Goal: Information Seeking & Learning: Get advice/opinions

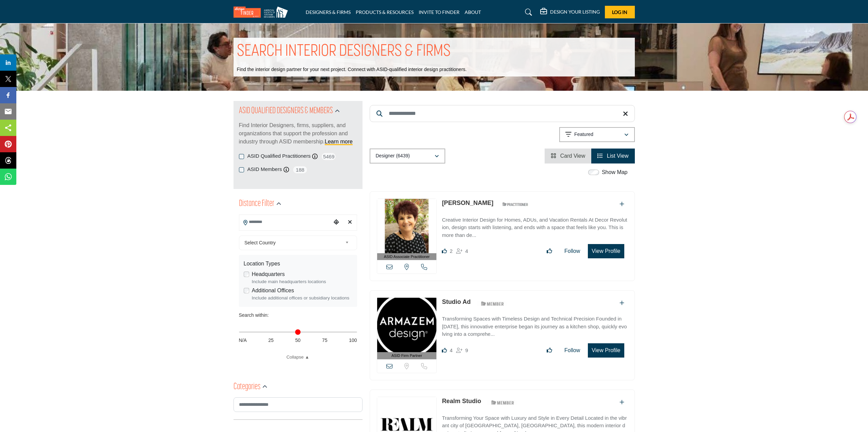
click at [269, 228] on input "Search Location" at bounding box center [285, 222] width 92 height 13
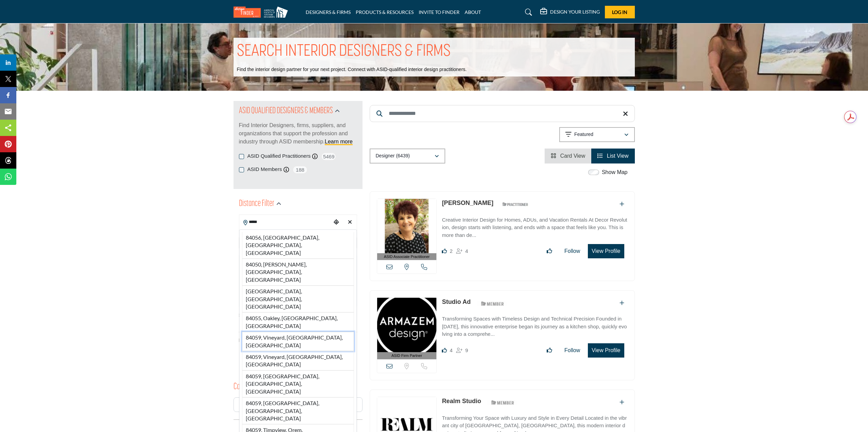
click at [289, 332] on li "84059, Vineyard, UT, USA" at bounding box center [298, 341] width 112 height 19
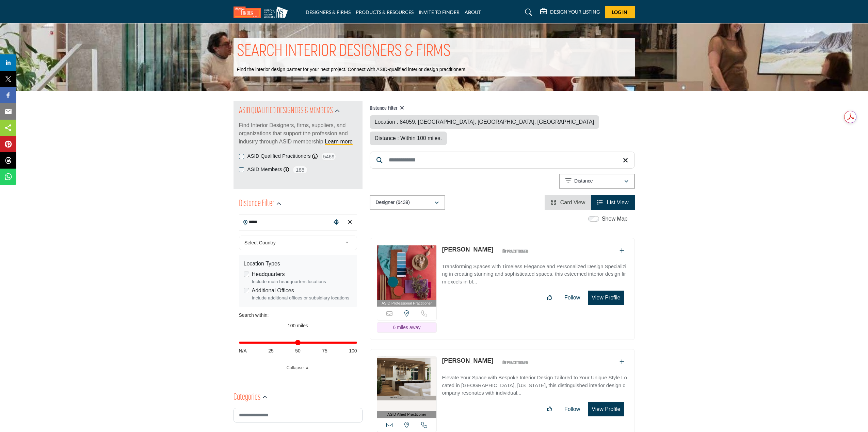
type input "**********"
type input "***"
click at [570, 195] on li "Card View" at bounding box center [567, 202] width 47 height 15
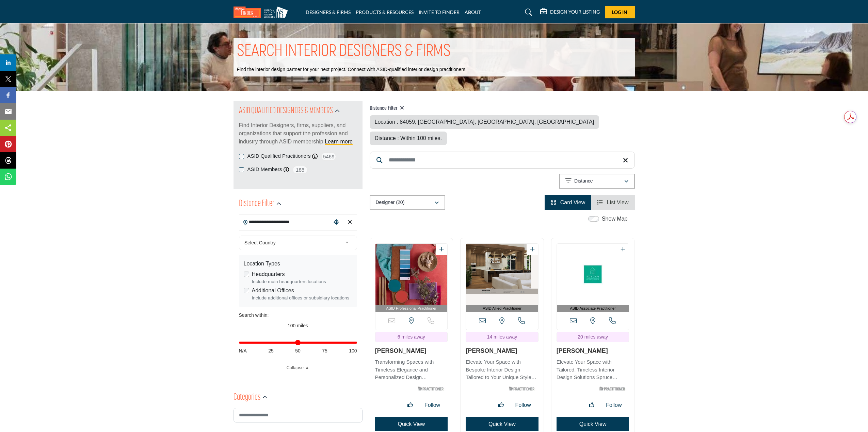
click at [252, 276] on label "Headquarters" at bounding box center [268, 274] width 33 height 8
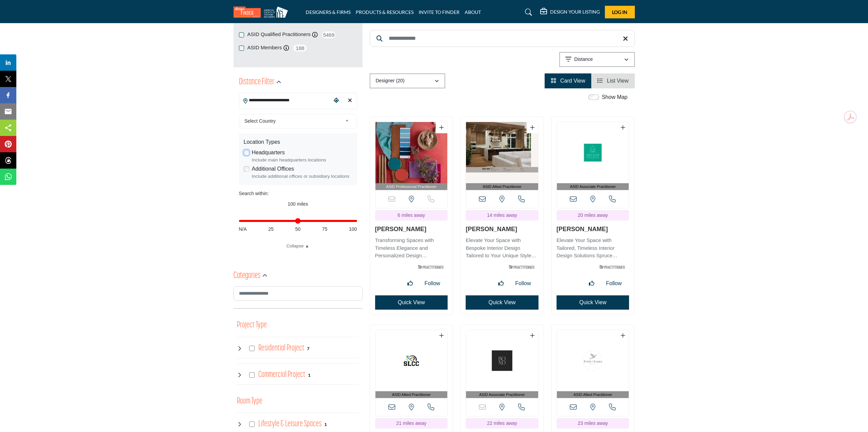
scroll to position [34, 0]
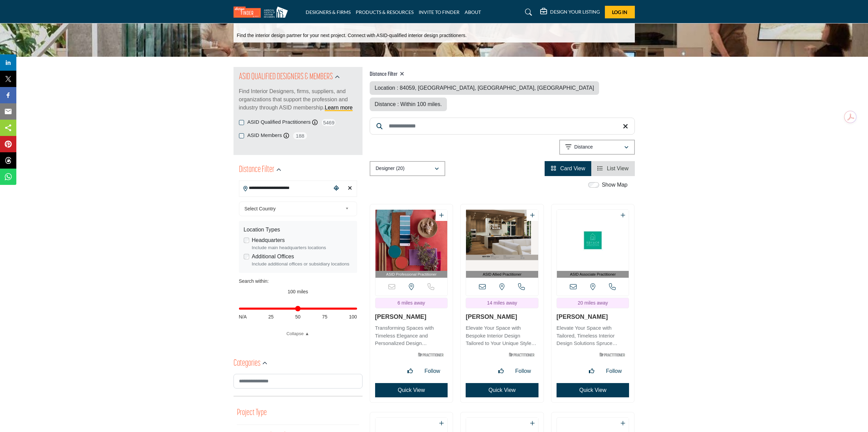
click at [412, 227] on img "Open Listing in new tab" at bounding box center [411, 240] width 72 height 61
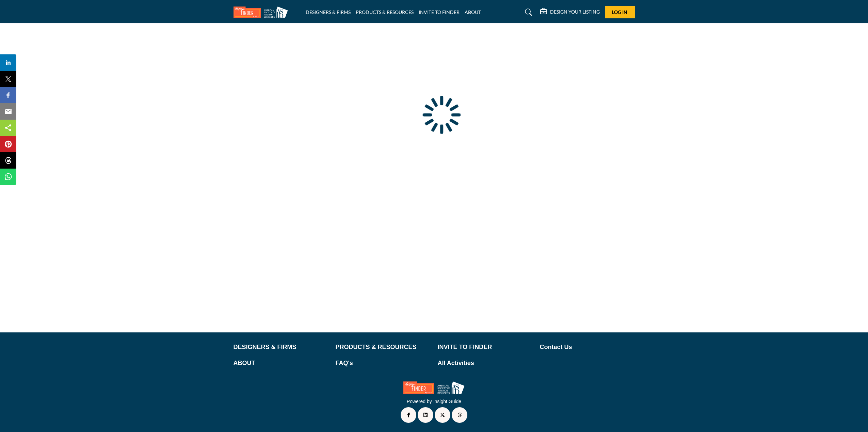
type input "**********"
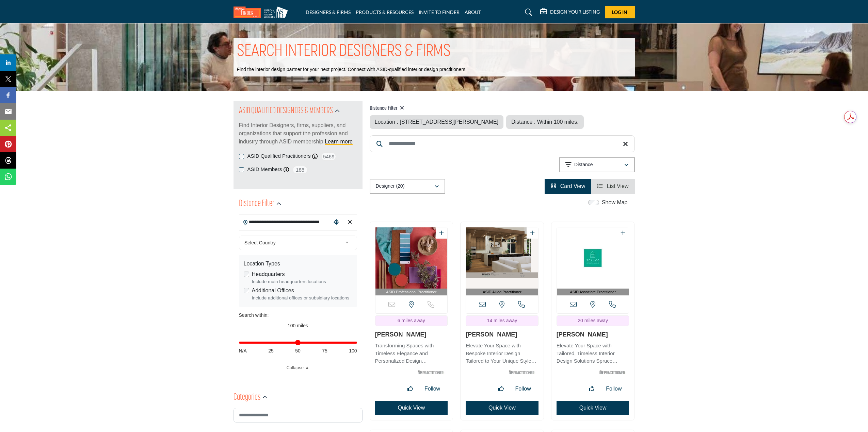
click at [506, 249] on img "Open Listing in new tab" at bounding box center [502, 258] width 72 height 61
drag, startPoint x: 296, startPoint y: 224, endPoint x: 84, endPoint y: 195, distance: 214.2
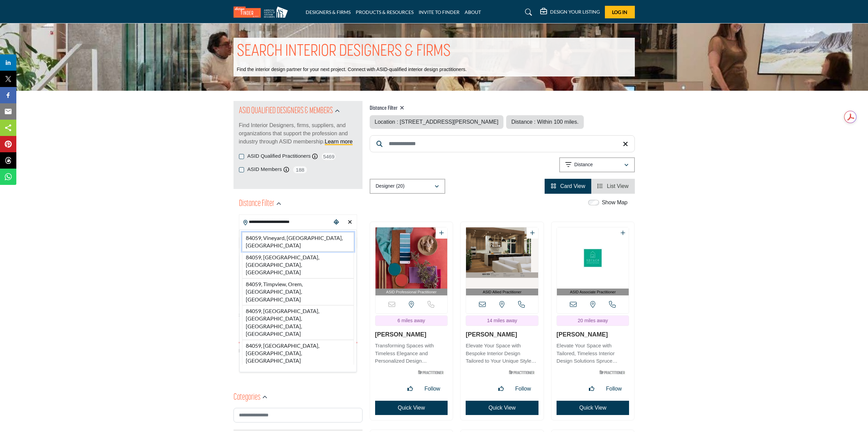
click at [299, 240] on li "84059, Vineyard, UT, USA" at bounding box center [298, 241] width 112 height 19
type input "**********"
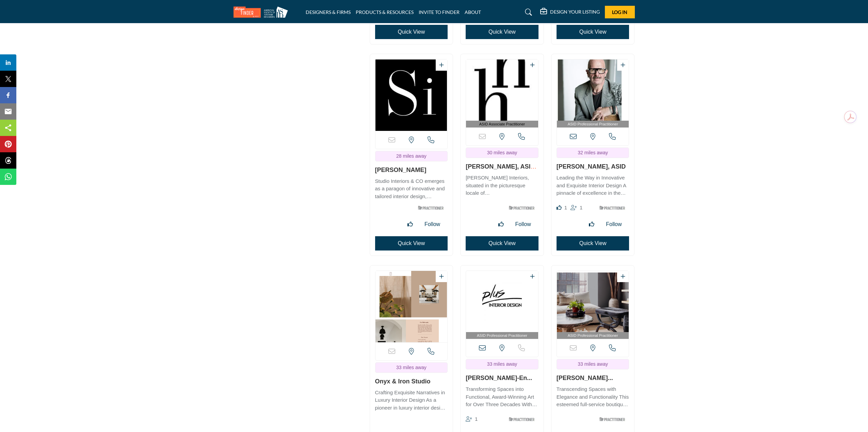
scroll to position [1123, 0]
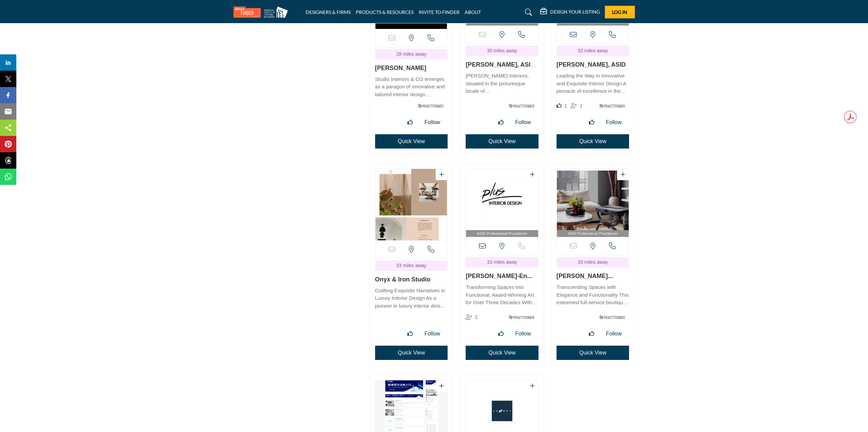
click at [609, 273] on link "Blair Stafford Alank..." at bounding box center [584, 276] width 56 height 7
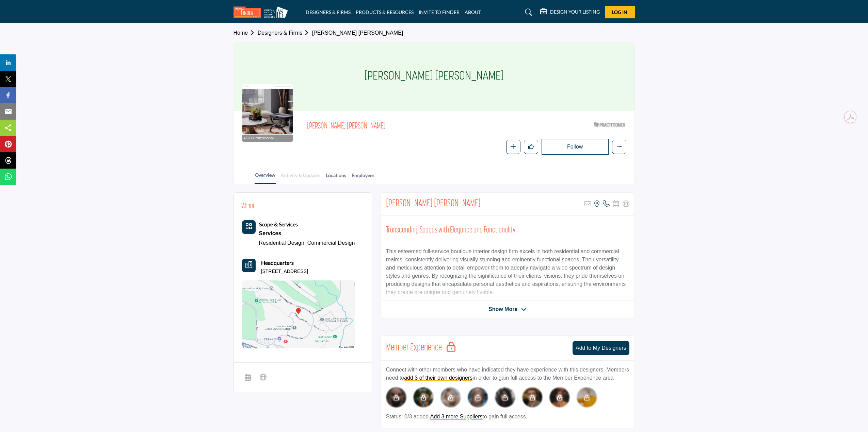
click at [304, 175] on link "Activity & Updates" at bounding box center [300, 178] width 40 height 12
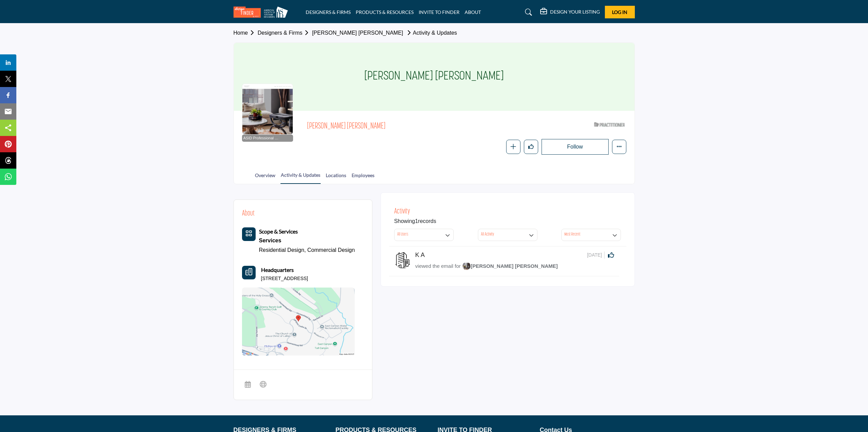
click at [268, 175] on body "DESIGNERS & FIRMS PRODUCTS & RESOURCES INVITE TO FINDER ABOUT" at bounding box center [434, 257] width 868 height 515
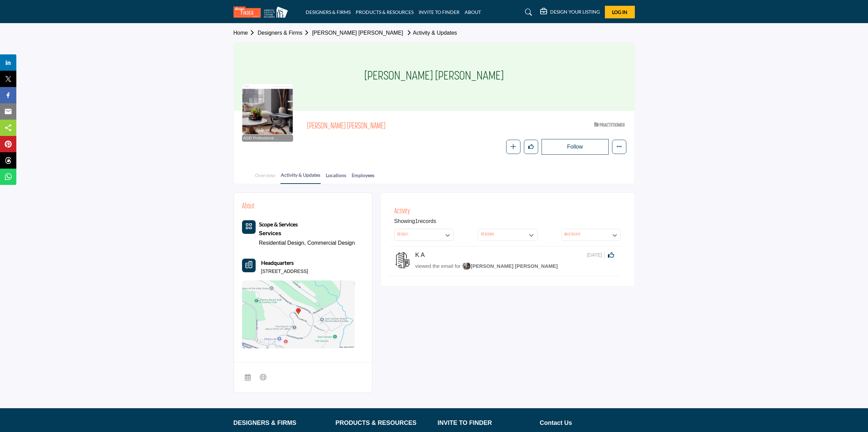
click at [272, 177] on link "Overview" at bounding box center [264, 178] width 21 height 12
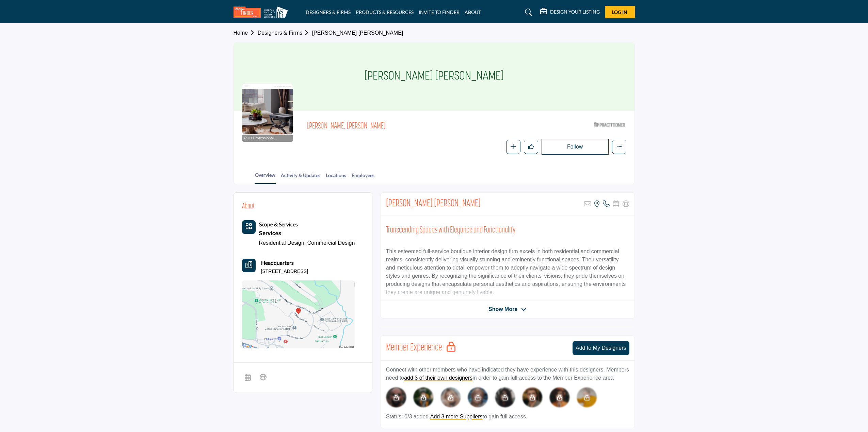
click at [504, 308] on span "Show More" at bounding box center [502, 310] width 29 height 8
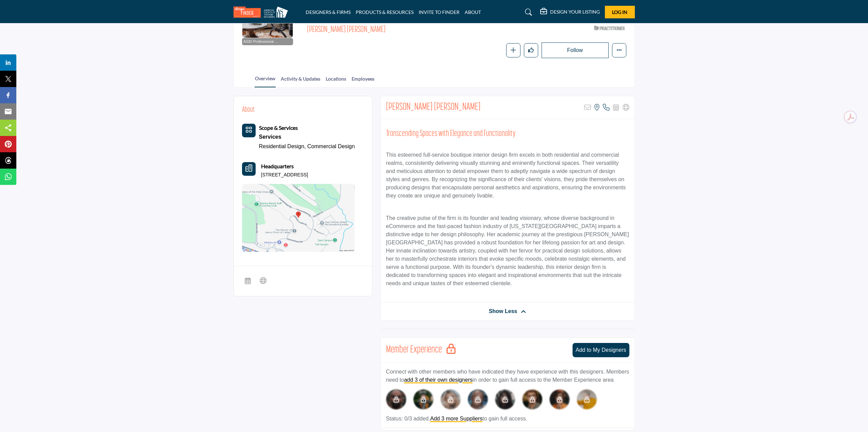
scroll to position [34, 0]
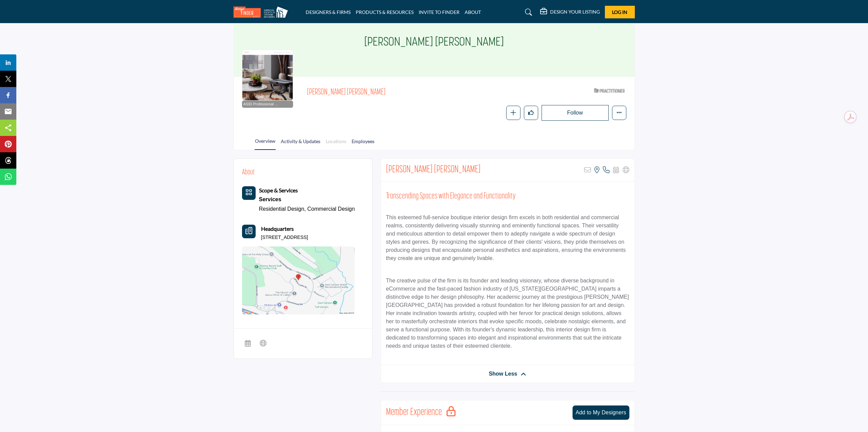
click at [328, 139] on link "Locations" at bounding box center [335, 144] width 21 height 12
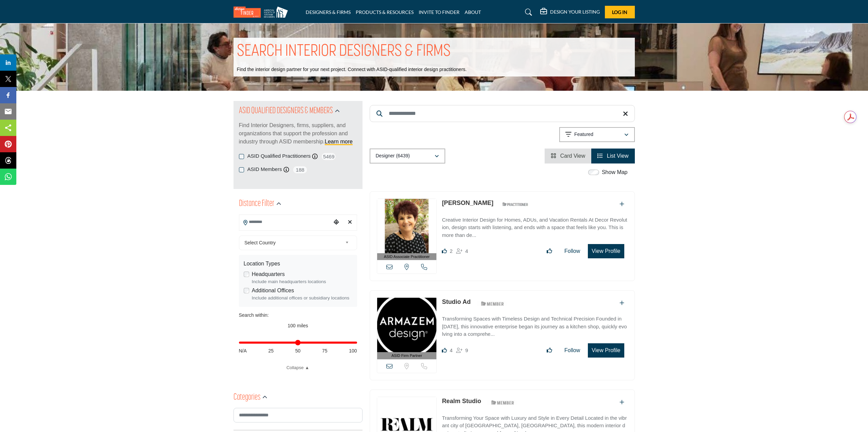
click at [287, 226] on input "Search Location" at bounding box center [285, 222] width 92 height 13
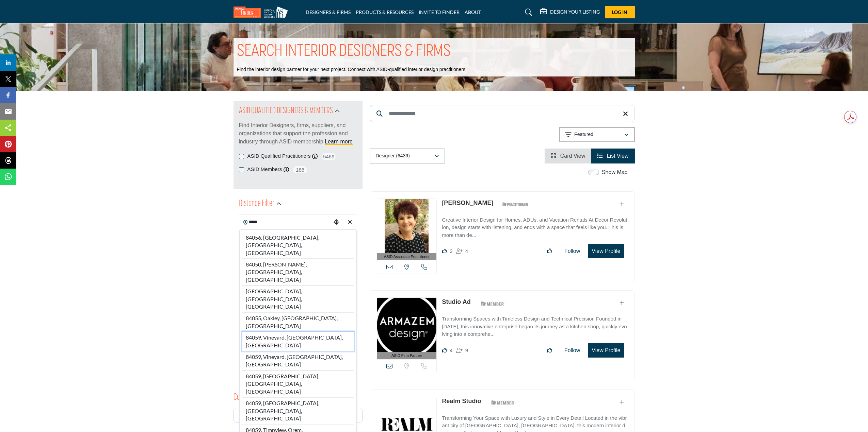
click at [282, 332] on li "84059, Vineyard, [GEOGRAPHIC_DATA], [GEOGRAPHIC_DATA]" at bounding box center [298, 341] width 112 height 19
type input "**********"
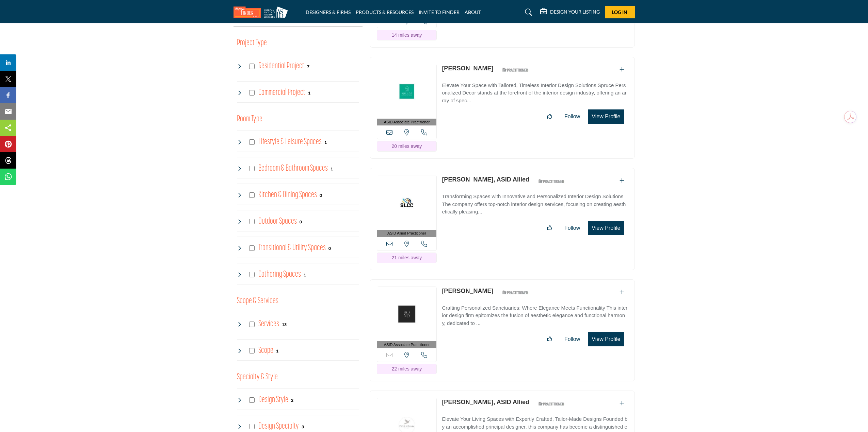
scroll to position [476, 0]
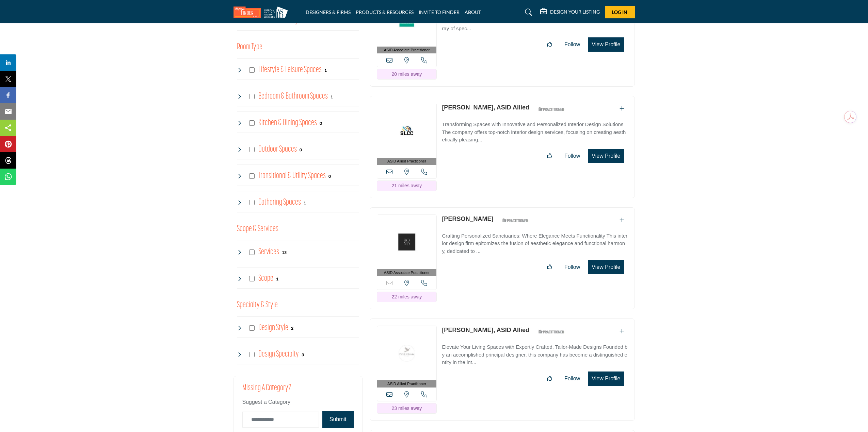
click at [238, 250] on icon at bounding box center [239, 252] width 5 height 5
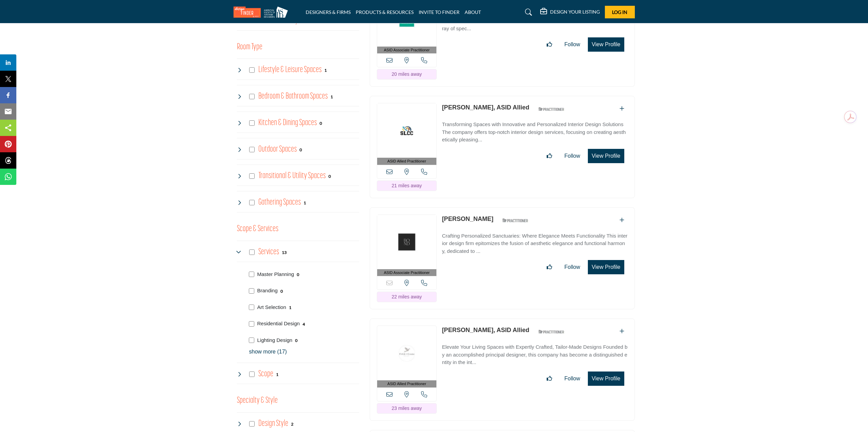
click at [237, 251] on icon at bounding box center [239, 252] width 5 height 5
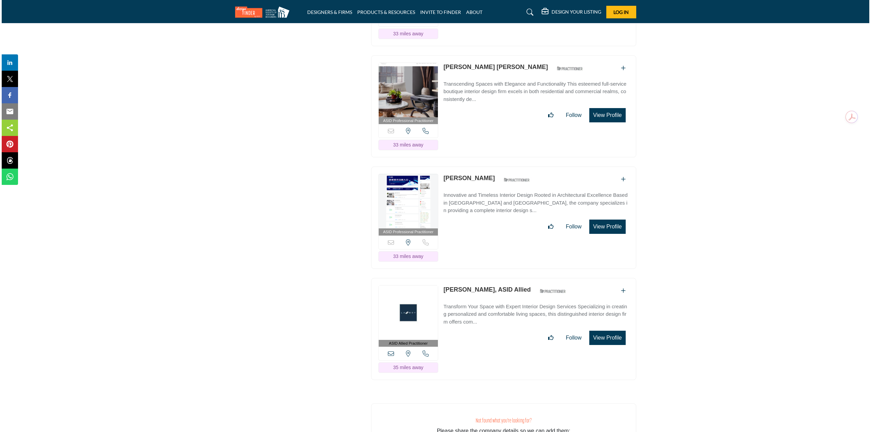
scroll to position [2022, 0]
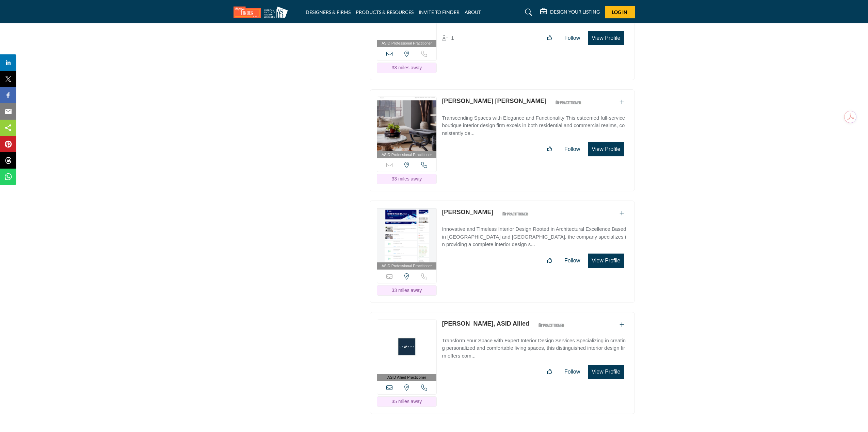
click at [598, 254] on button "View Profile" at bounding box center [606, 261] width 36 height 14
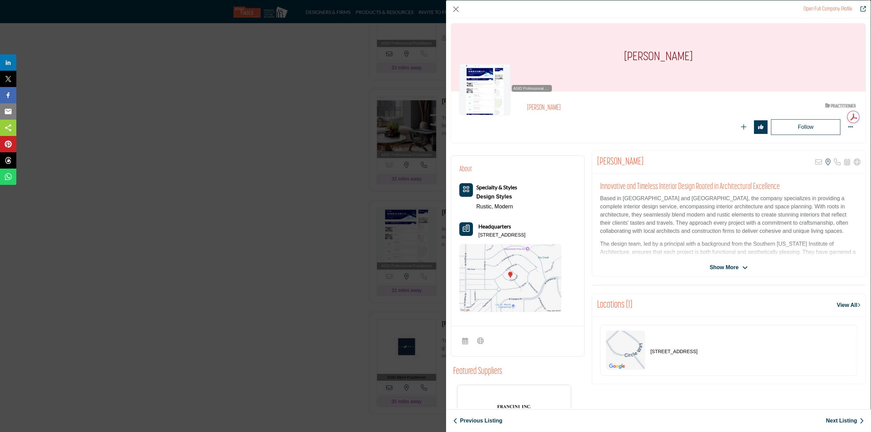
click at [730, 274] on div "[PERSON_NAME] Sorry, but this listing is on a subscription plan which does not …" at bounding box center [729, 214] width 274 height 126
click at [730, 267] on span "Show More" at bounding box center [724, 268] width 29 height 8
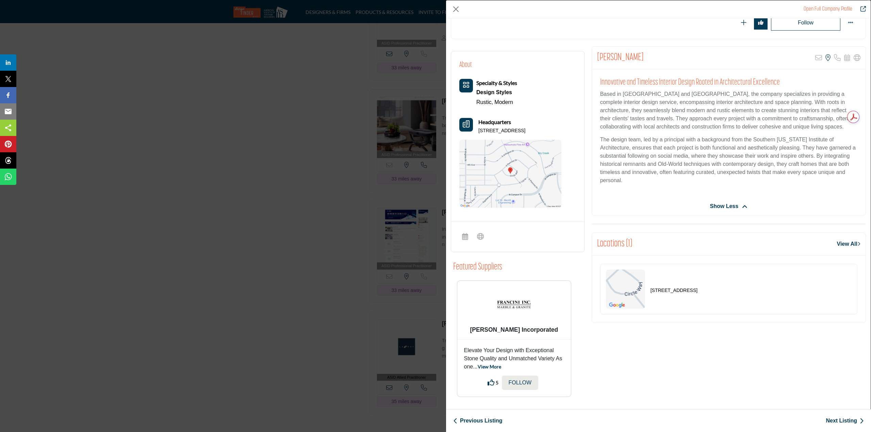
scroll to position [105, 0]
drag, startPoint x: 651, startPoint y: 291, endPoint x: 698, endPoint y: 289, distance: 47.0
click at [743, 292] on div "[STREET_ADDRESS]" at bounding box center [728, 289] width 257 height 51
drag, startPoint x: 692, startPoint y: 291, endPoint x: 663, endPoint y: 289, distance: 28.7
click at [663, 289] on p "[STREET_ADDRESS]" at bounding box center [674, 290] width 47 height 7
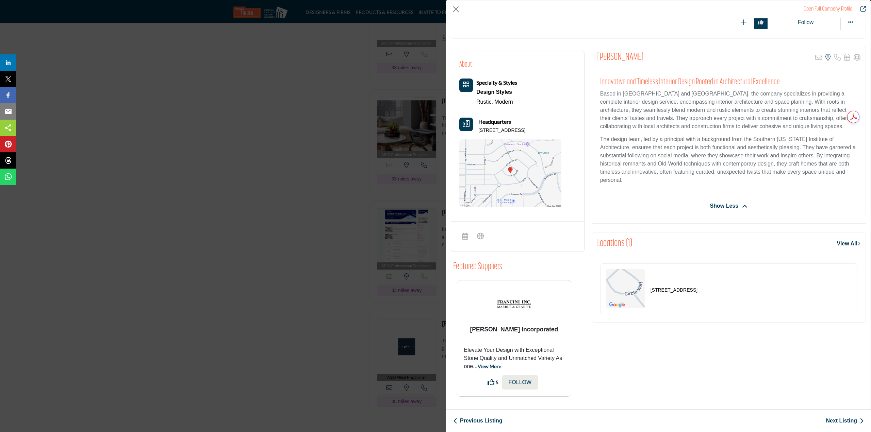
drag, startPoint x: 646, startPoint y: 289, endPoint x: 699, endPoint y: 291, distance: 52.4
click at [737, 288] on div "[STREET_ADDRESS]" at bounding box center [728, 289] width 257 height 51
